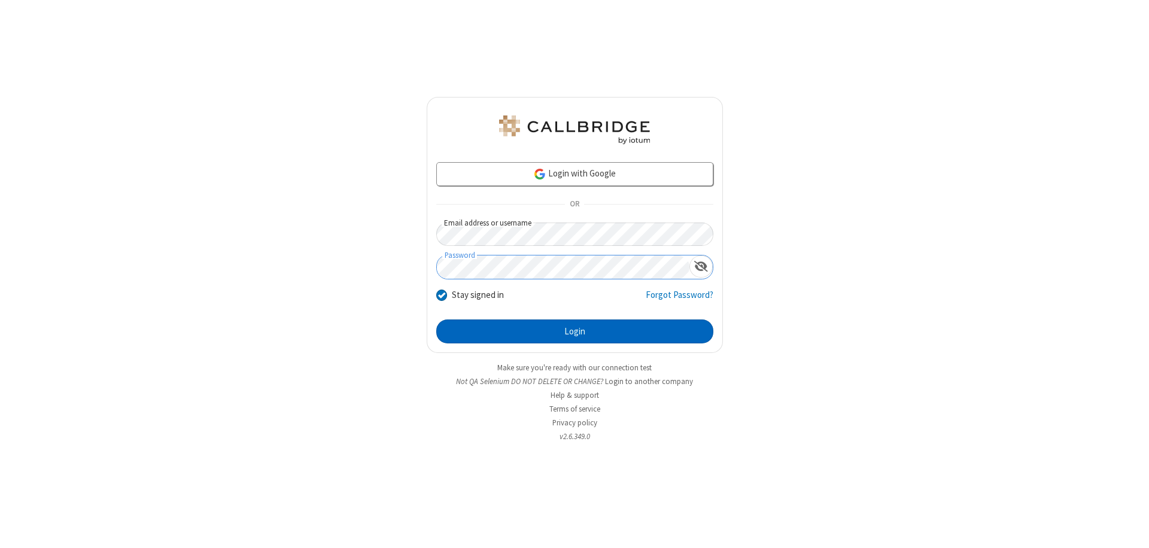
click at [574, 331] on button "Login" at bounding box center [574, 332] width 277 height 24
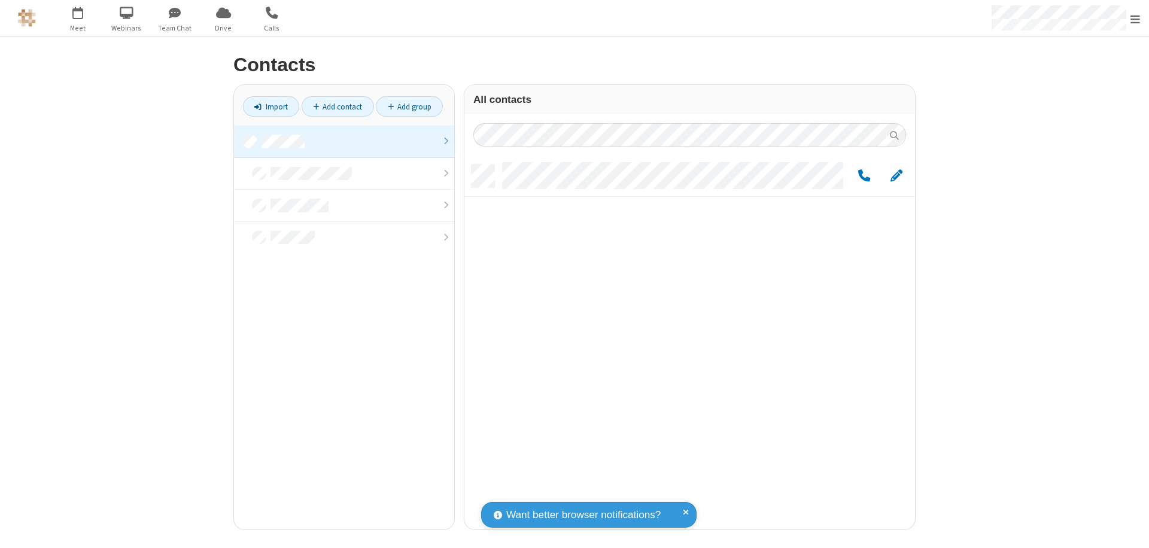
scroll to position [365, 442]
click at [344, 141] on link at bounding box center [344, 142] width 220 height 32
click at [337, 107] on link "Add contact" at bounding box center [338, 106] width 72 height 20
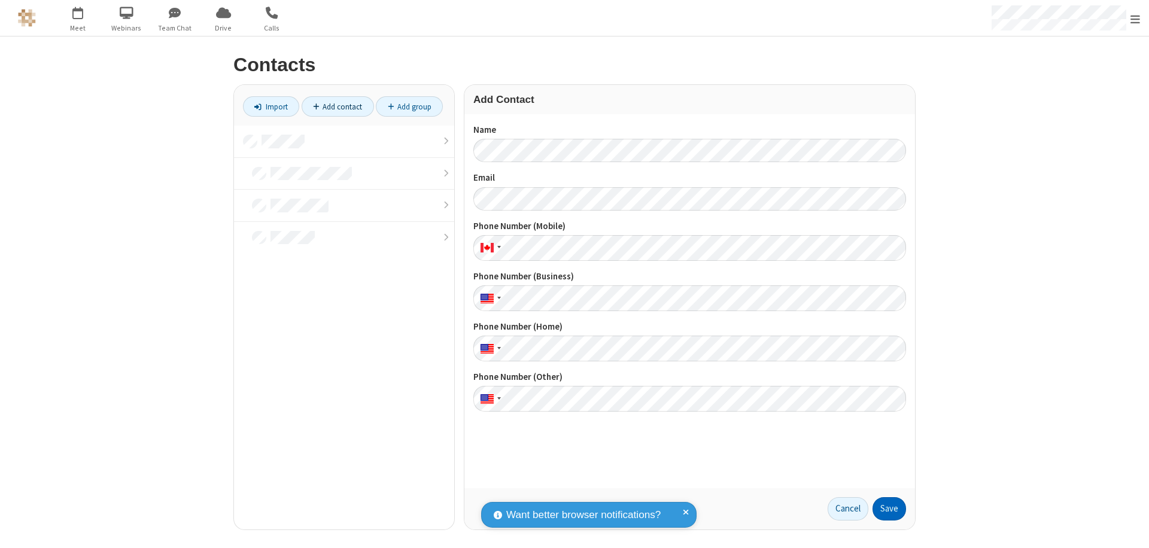
click at [889, 509] on button "Save" at bounding box center [889, 509] width 34 height 24
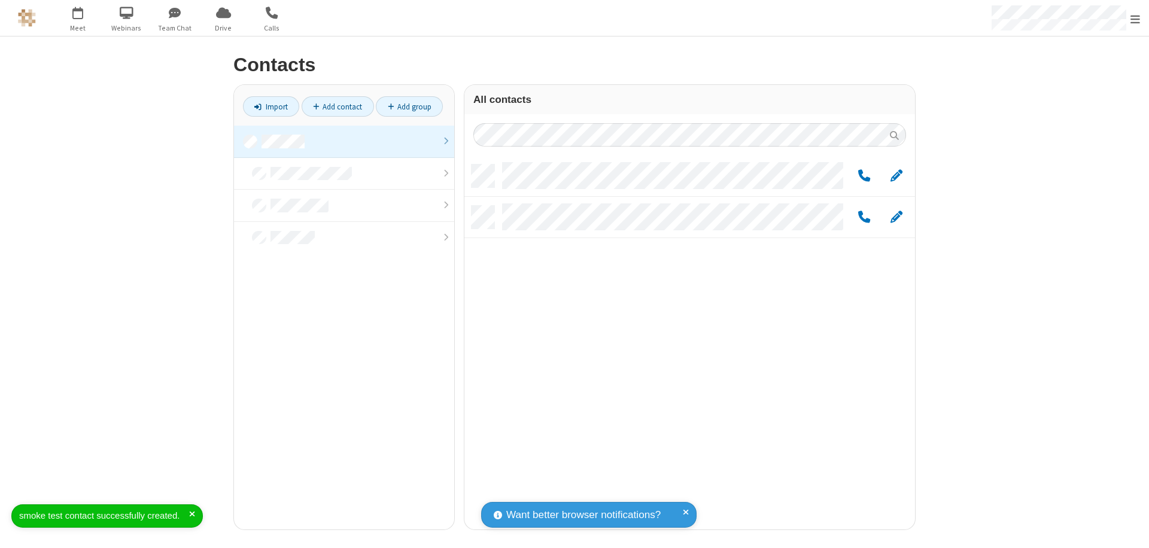
scroll to position [365, 442]
